Goal: Task Accomplishment & Management: Manage account settings

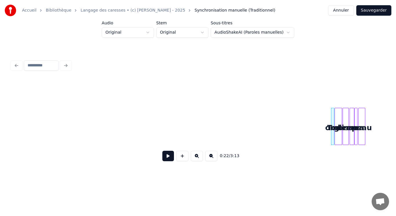
click at [374, 8] on button "Sauvegarder" at bounding box center [373, 10] width 35 height 10
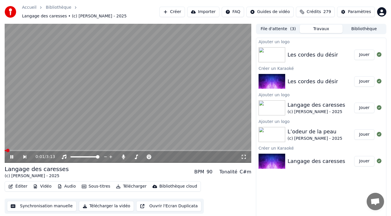
click at [135, 111] on video at bounding box center [128, 93] width 247 height 139
click at [330, 104] on div "Langage des caresses" at bounding box center [317, 105] width 58 height 8
click at [305, 103] on div "Langage des caresses" at bounding box center [317, 105] width 58 height 8
click at [299, 109] on div "(c) [PERSON_NAME] - 2025" at bounding box center [317, 112] width 58 height 6
drag, startPoint x: 361, startPoint y: 104, endPoint x: 350, endPoint y: 105, distance: 11.0
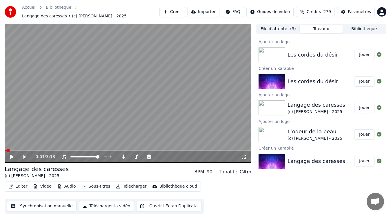
click at [361, 105] on button "Jouer" at bounding box center [364, 108] width 20 height 10
click at [136, 84] on video at bounding box center [128, 93] width 247 height 139
click at [117, 88] on video at bounding box center [128, 93] width 247 height 139
click at [109, 92] on video at bounding box center [128, 93] width 247 height 139
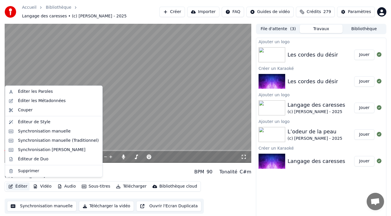
click at [22, 184] on button "Éditer" at bounding box center [17, 186] width 23 height 8
click at [38, 100] on div "Éditer les Métadonnées" at bounding box center [42, 101] width 48 height 6
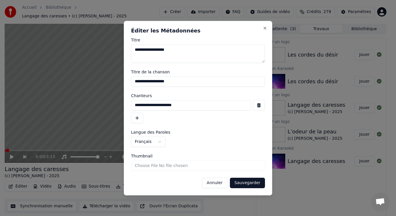
drag, startPoint x: 195, startPoint y: 105, endPoint x: 105, endPoint y: 103, distance: 89.9
click at [105, 103] on body "**********" at bounding box center [195, 108] width 391 height 216
click at [213, 183] on button "Annuler" at bounding box center [215, 183] width 26 height 10
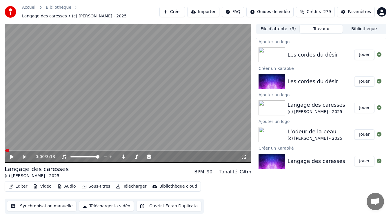
click at [342, 52] on div "Les cordes du désir" at bounding box center [321, 55] width 67 height 8
click at [365, 52] on button "Jouer" at bounding box center [364, 55] width 20 height 10
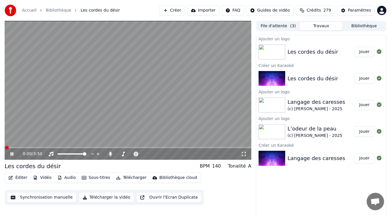
click at [18, 177] on button "Éditer" at bounding box center [17, 178] width 23 height 8
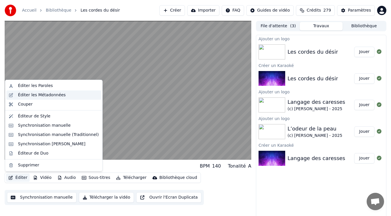
click at [37, 96] on div "Éditer les Métadonnées" at bounding box center [42, 95] width 48 height 6
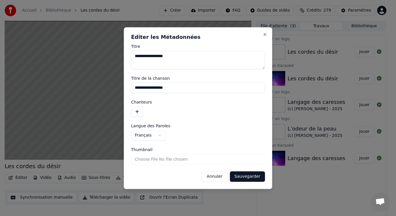
click at [138, 108] on button "button" at bounding box center [137, 111] width 12 height 10
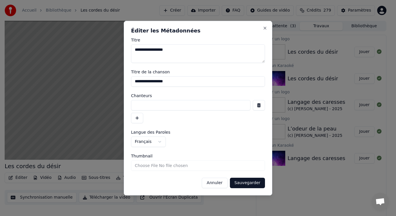
paste input "**********"
type input "**********"
click at [248, 182] on button "Sauvegarder" at bounding box center [247, 183] width 35 height 10
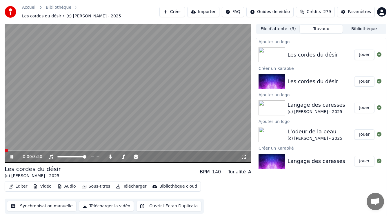
click at [23, 184] on button "Éditer" at bounding box center [17, 186] width 23 height 8
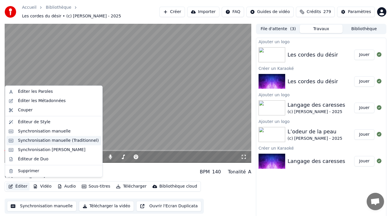
click at [41, 140] on div "Synchronisation manuelle (Traditionnel)" at bounding box center [58, 141] width 81 height 6
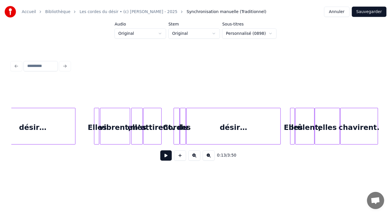
scroll to position [0, 2400]
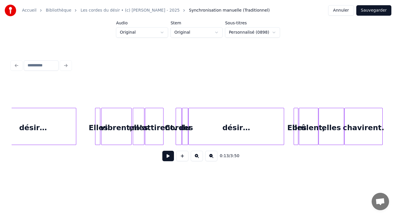
click at [345, 12] on button "Annuler" at bounding box center [341, 10] width 26 height 10
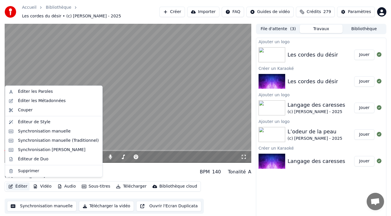
click at [22, 183] on button "Éditer" at bounding box center [17, 186] width 23 height 8
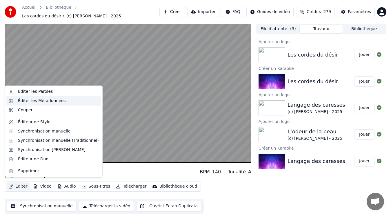
click at [36, 100] on div "Éditer les Métadonnées" at bounding box center [42, 101] width 48 height 6
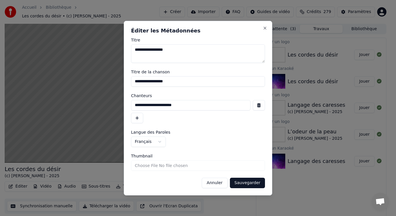
click at [139, 164] on input "Thumbnail" at bounding box center [198, 165] width 134 height 10
type input "**********"
click at [244, 184] on button "Sauvegarder" at bounding box center [247, 183] width 35 height 10
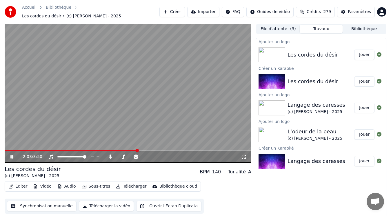
click at [105, 92] on video at bounding box center [128, 93] width 247 height 139
